Goal: Navigation & Orientation: Find specific page/section

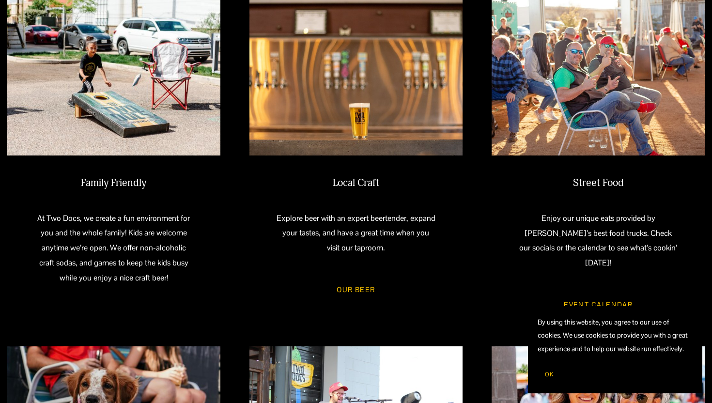
scroll to position [462, 0]
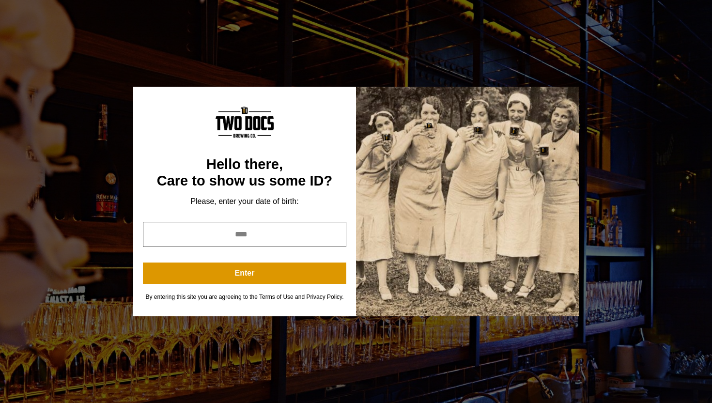
click at [245, 240] on input "year" at bounding box center [244, 234] width 203 height 25
type input "****"
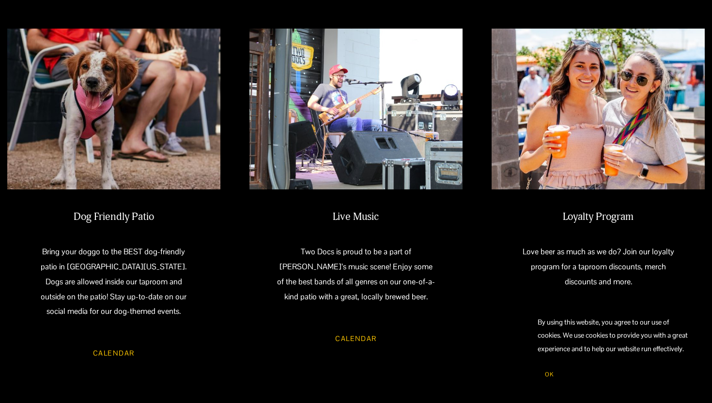
scroll to position [1056, 0]
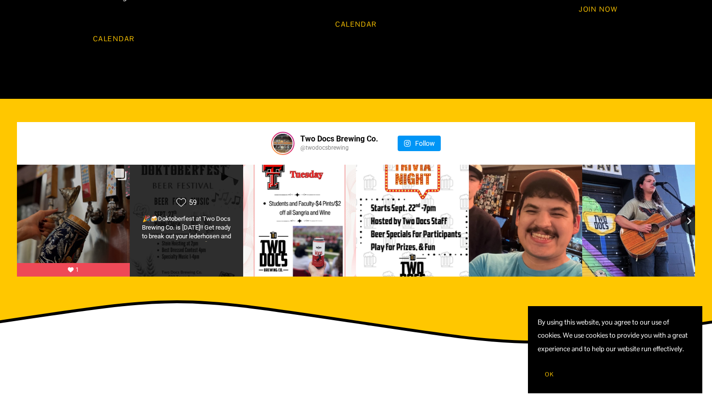
click at [201, 242] on div "Likes Count 59" at bounding box center [186, 220] width 114 height 113
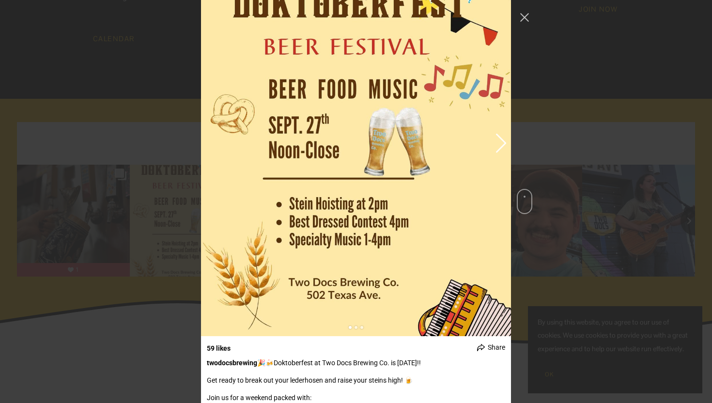
scroll to position [233, 0]
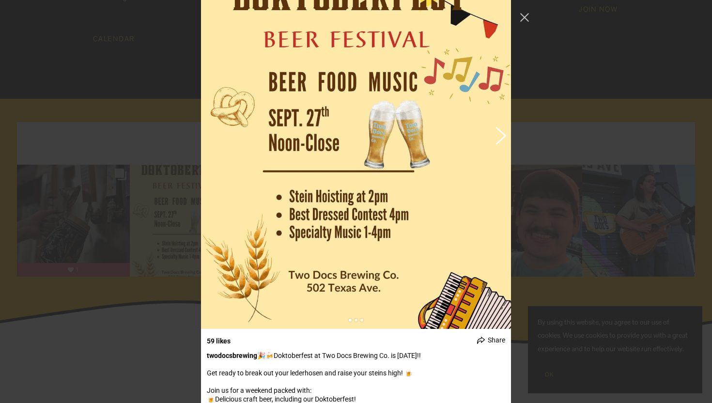
click at [499, 133] on button "Previous image" at bounding box center [500, 134] width 12 height 17
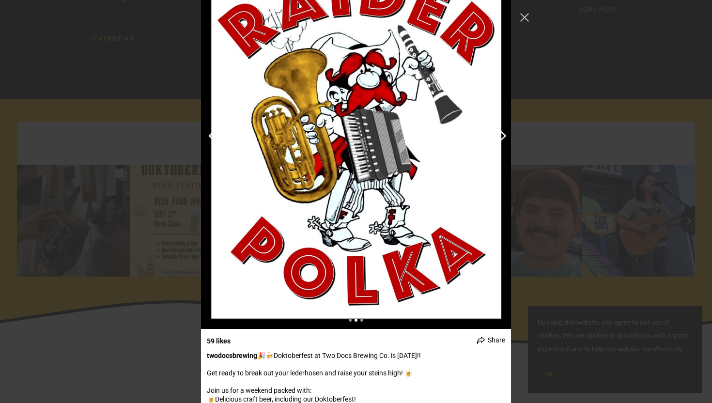
click at [499, 133] on button "Previous image" at bounding box center [500, 134] width 12 height 17
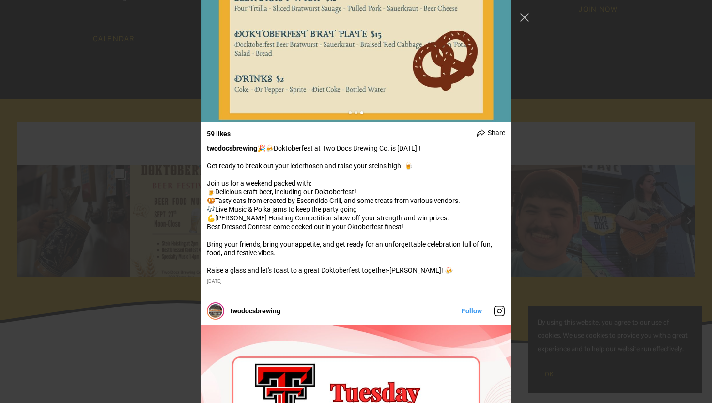
scroll to position [449, 0]
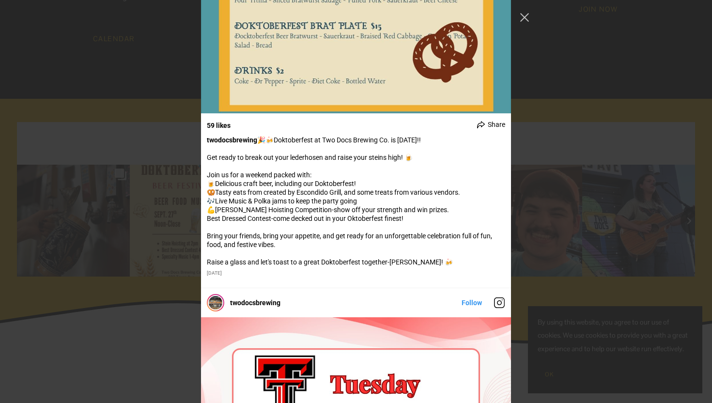
click at [573, 141] on div "twodocsbrewing Follow" at bounding box center [356, 201] width 712 height 403
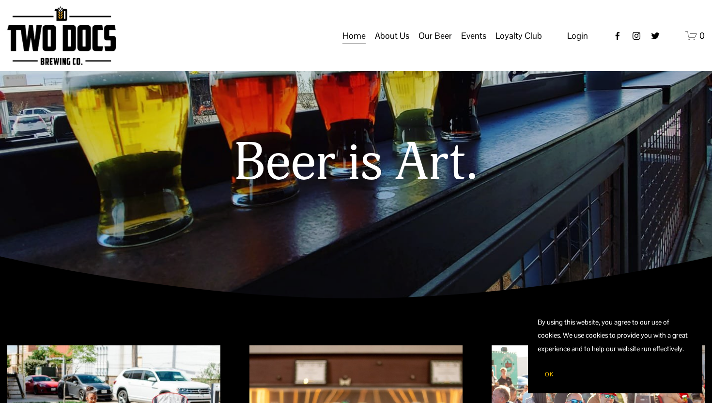
scroll to position [73, 0]
click at [438, 44] on span "Our Beer" at bounding box center [435, 36] width 33 height 16
click at [0, 0] on span "Raiderland RED" at bounding box center [0, 0] width 0 height 0
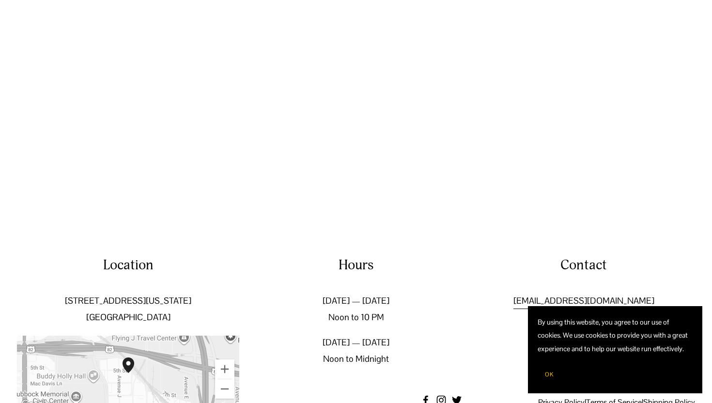
scroll to position [978, 0]
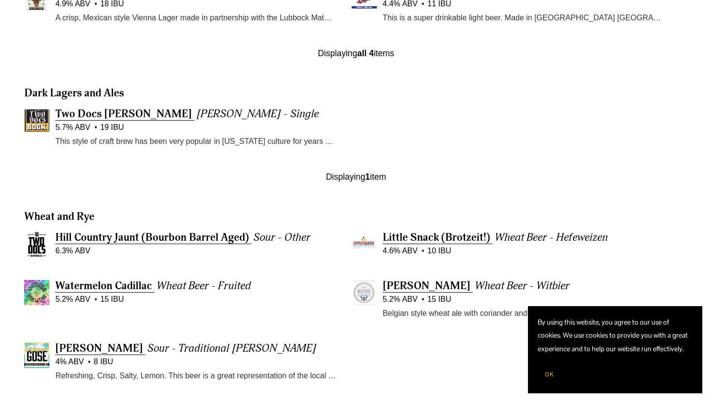
scroll to position [711, 0]
